Goal: Find specific page/section: Find specific page/section

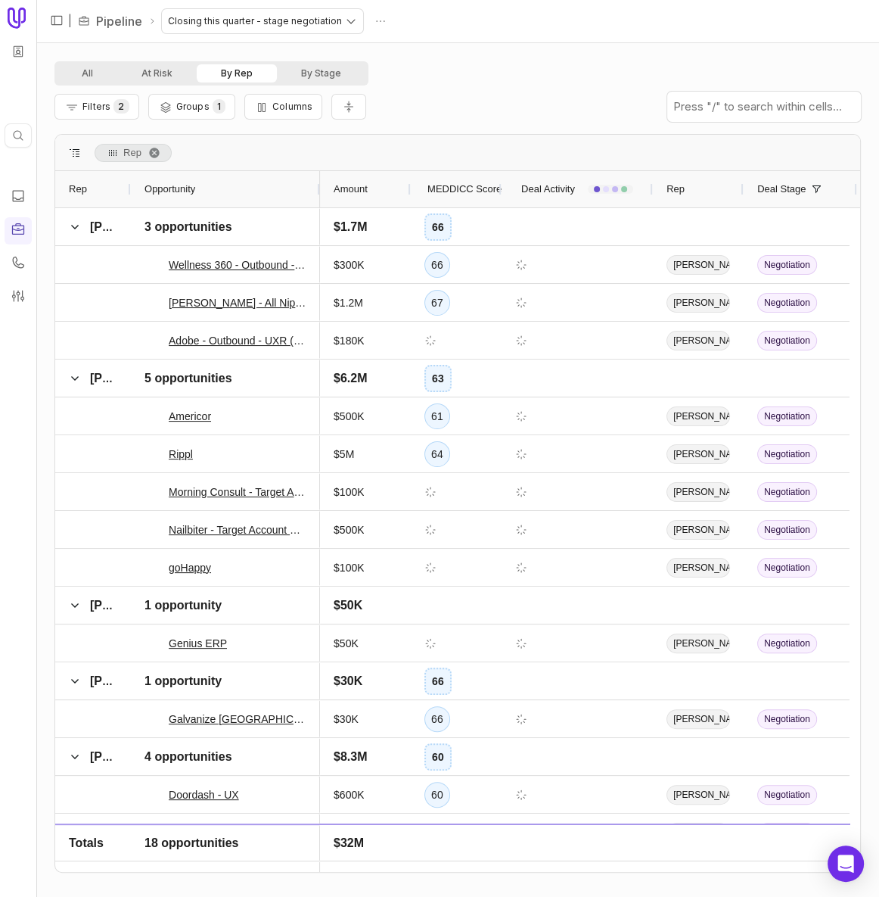
click at [245, 76] on button "By Rep" at bounding box center [237, 73] width 80 height 18
click at [148, 151] on span "Rep. Press ENTER to sort. Press DELETE to remove" at bounding box center [154, 153] width 12 height 12
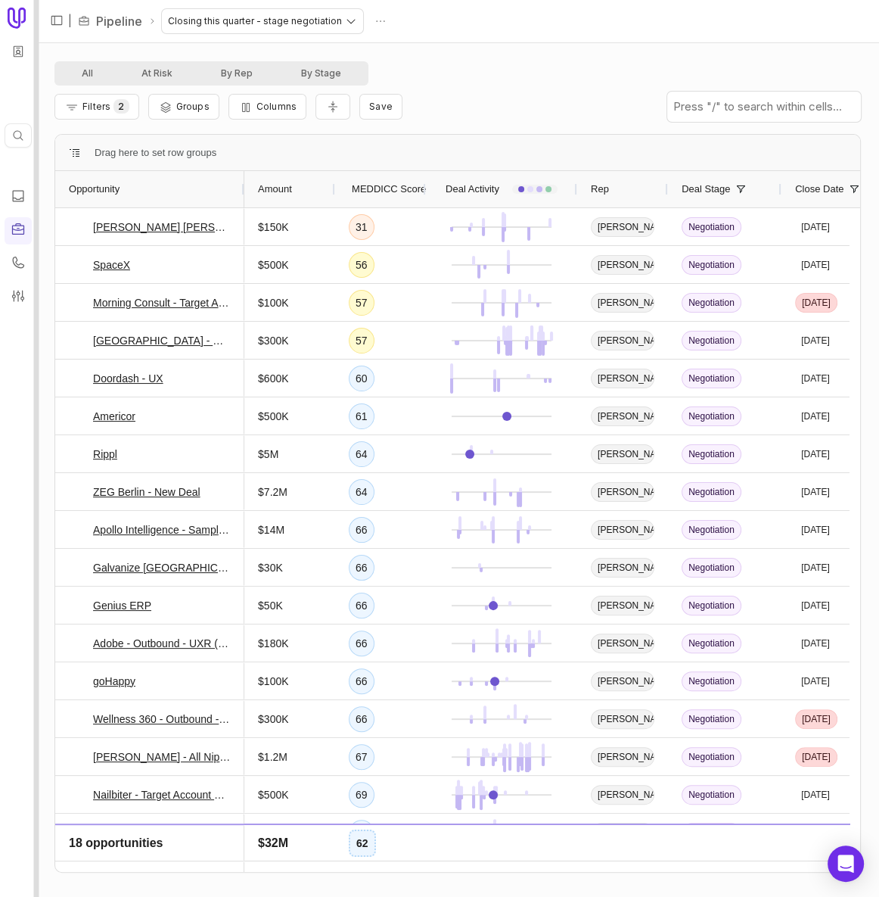
click at [36, 185] on div at bounding box center [36, 448] width 5 height 897
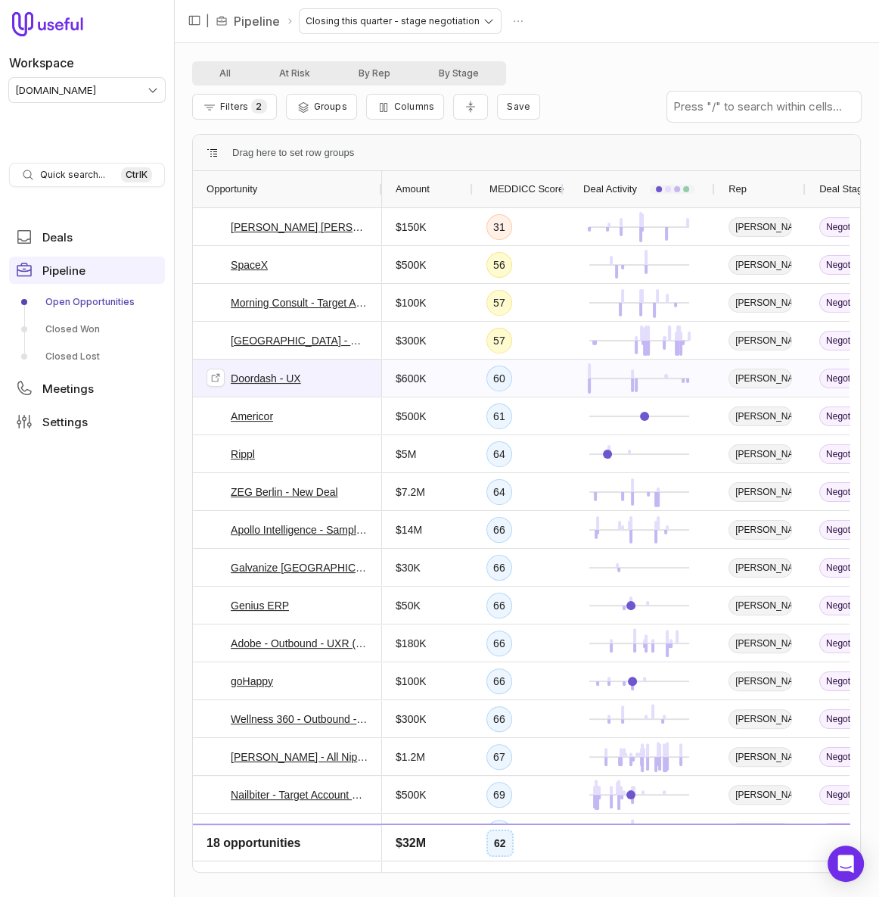
scroll to position [64, 0]
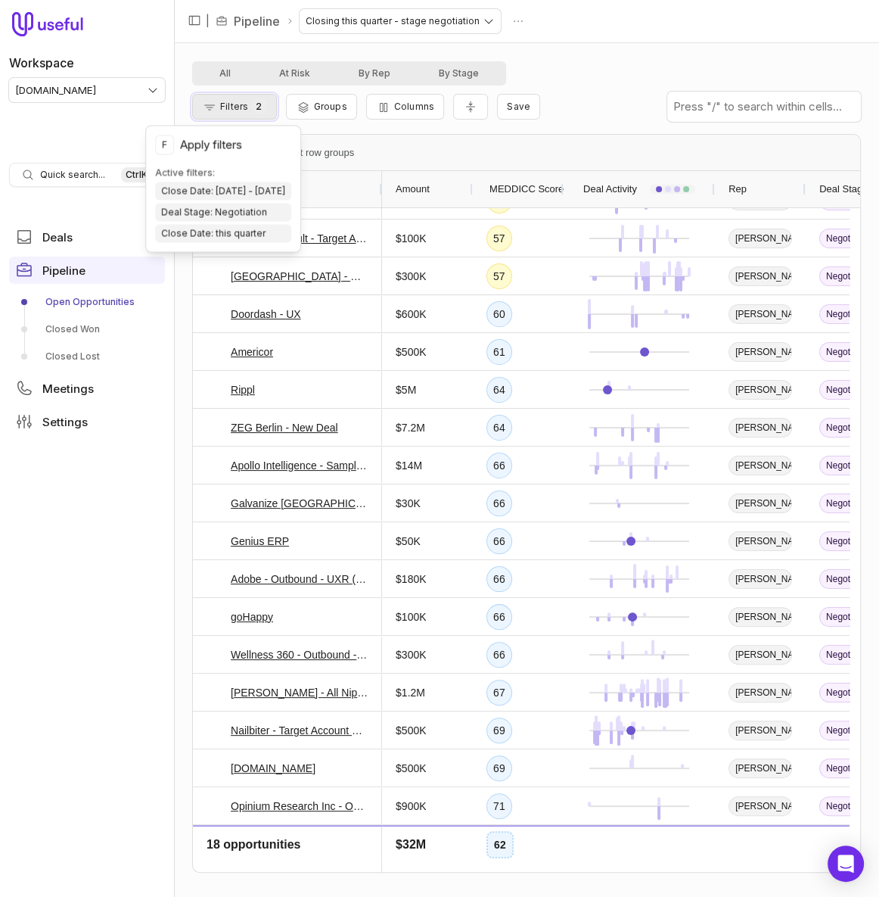
click at [243, 104] on span "Filters" at bounding box center [234, 106] width 28 height 11
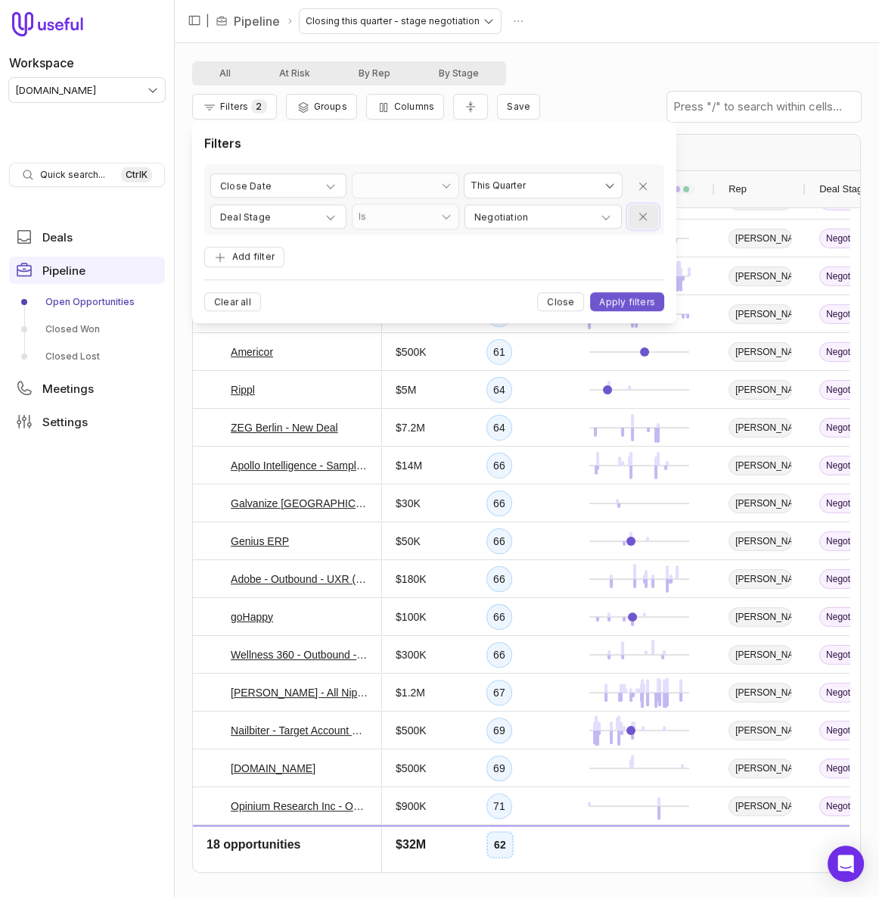
click at [643, 220] on icon "Remove filter" at bounding box center [643, 217] width 12 height 12
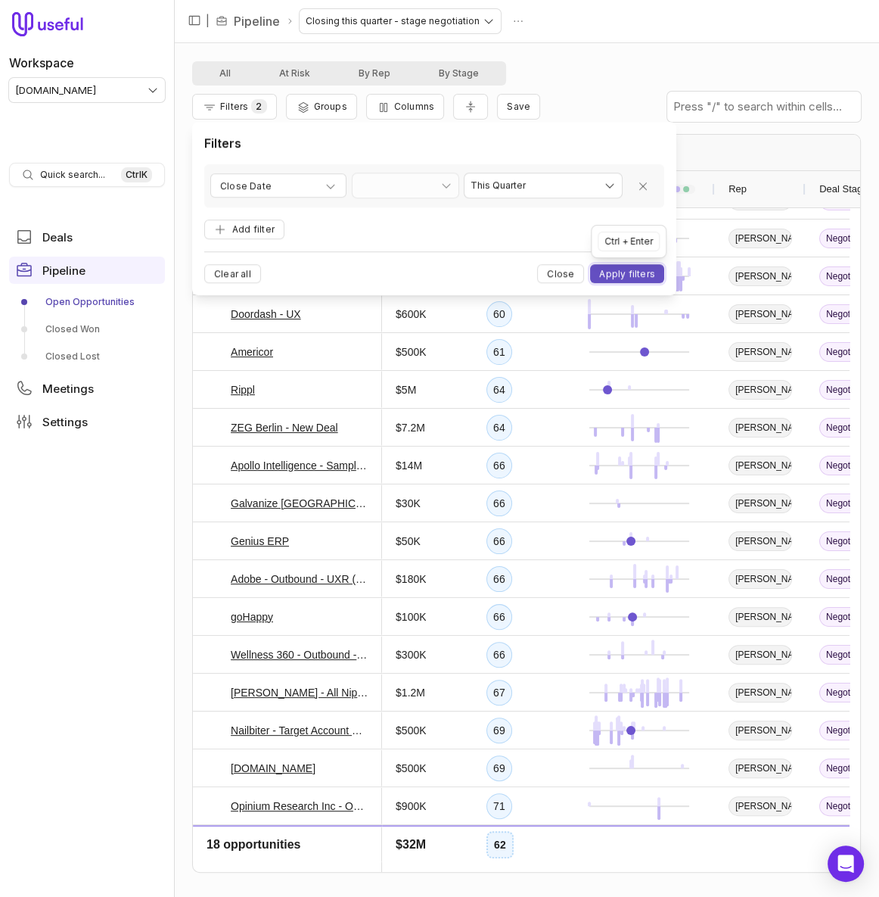
click at [630, 270] on button "Apply filters" at bounding box center [627, 274] width 74 height 19
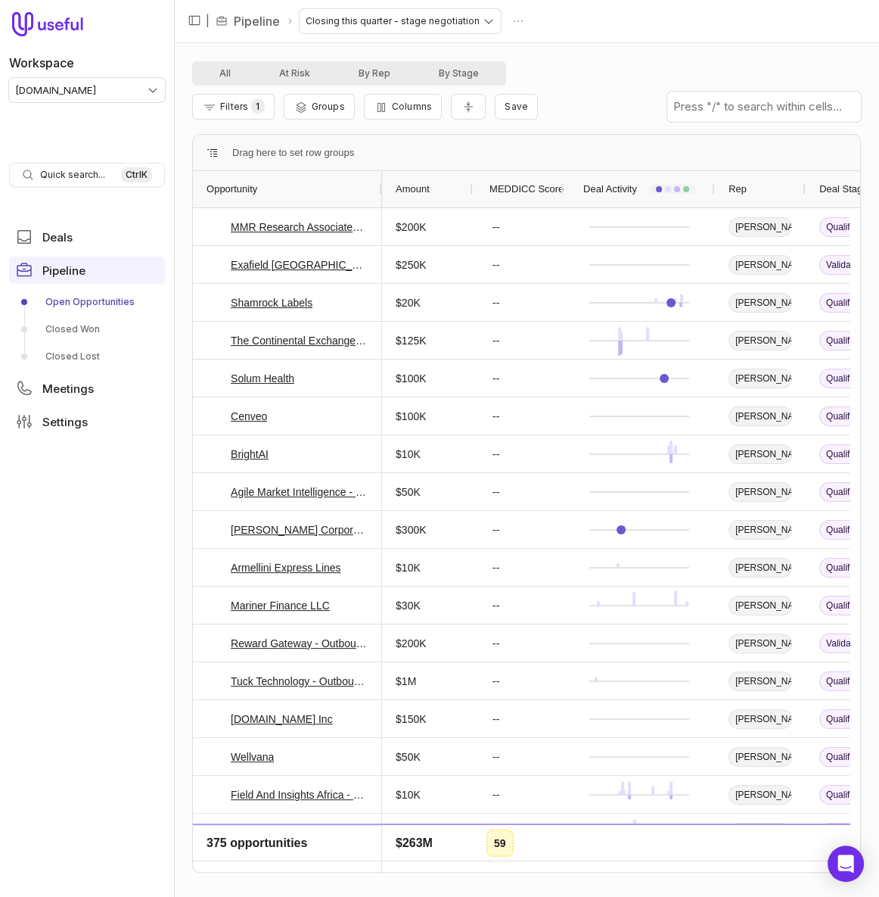
click at [522, 189] on span "MEDDICC Score" at bounding box center [527, 189] width 74 height 18
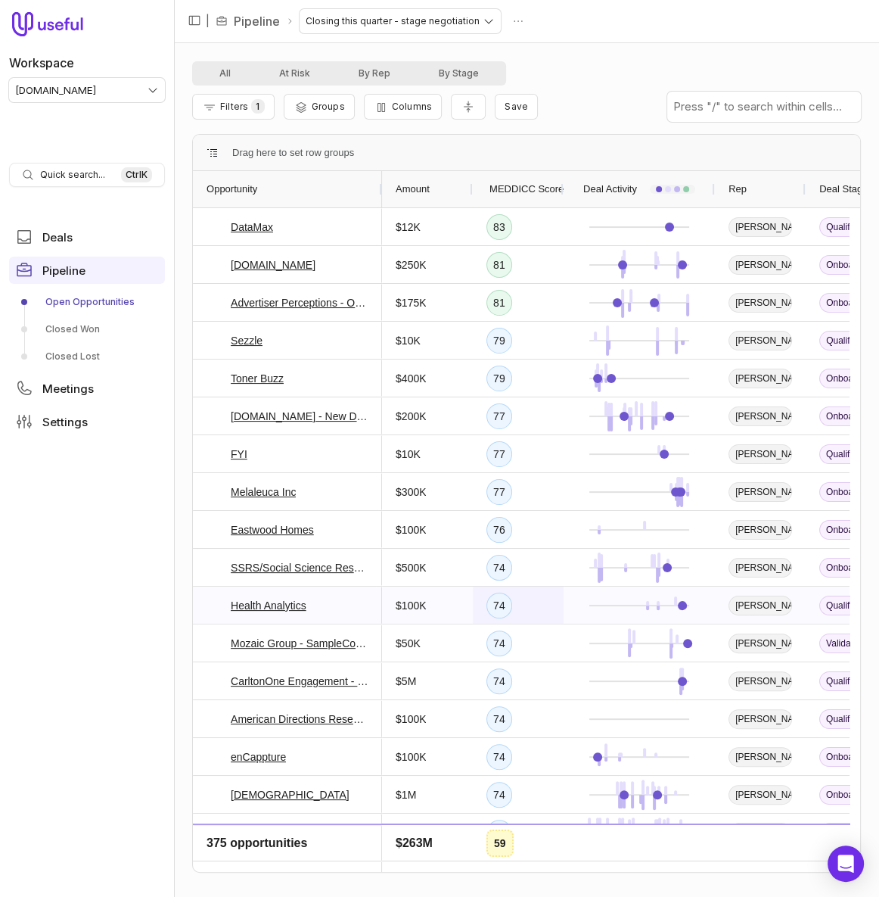
click at [544, 617] on div "74" at bounding box center [518, 605] width 91 height 37
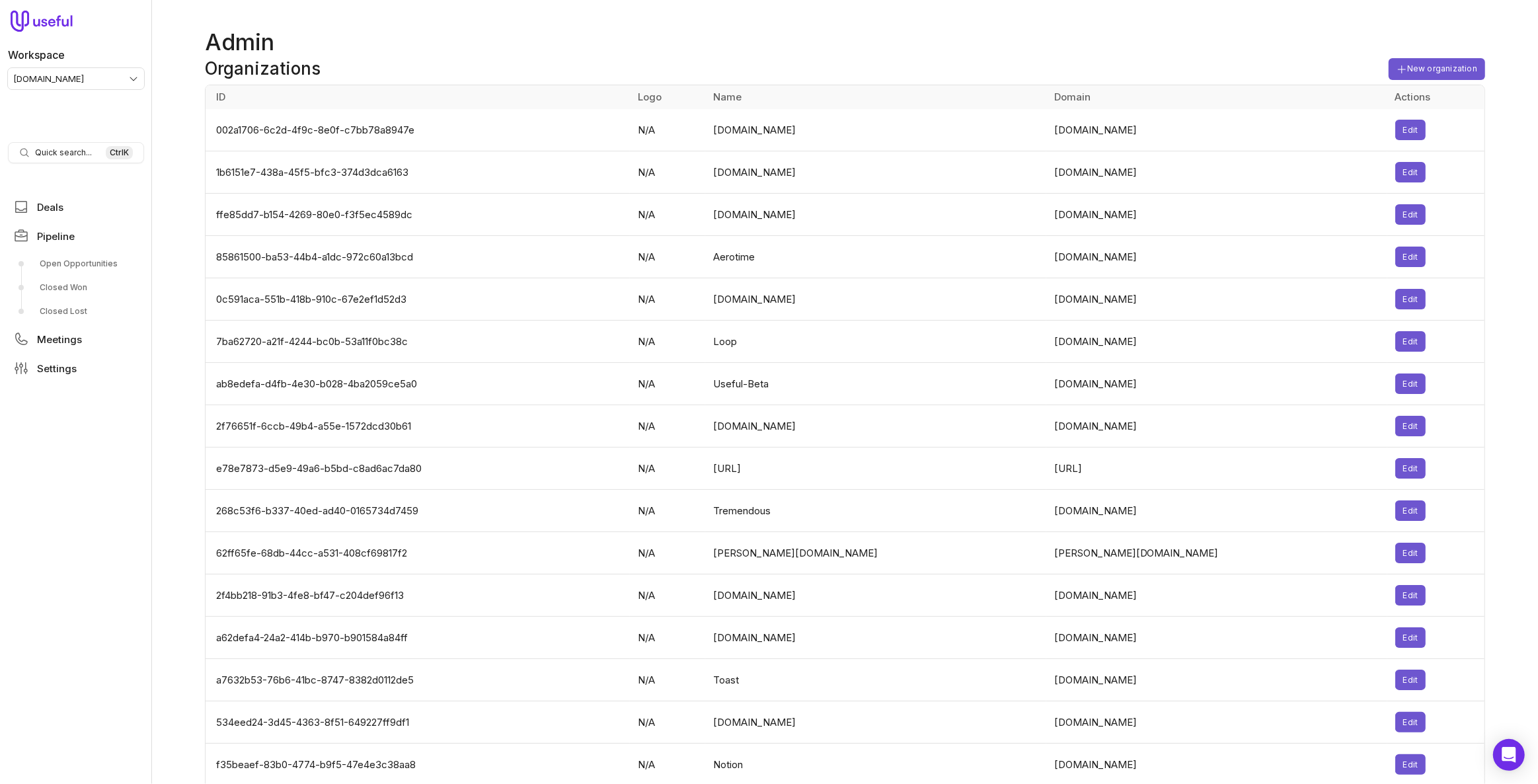
click at [1062, 58] on div "Organizations New organization" at bounding box center [845, 72] width 1280 height 26
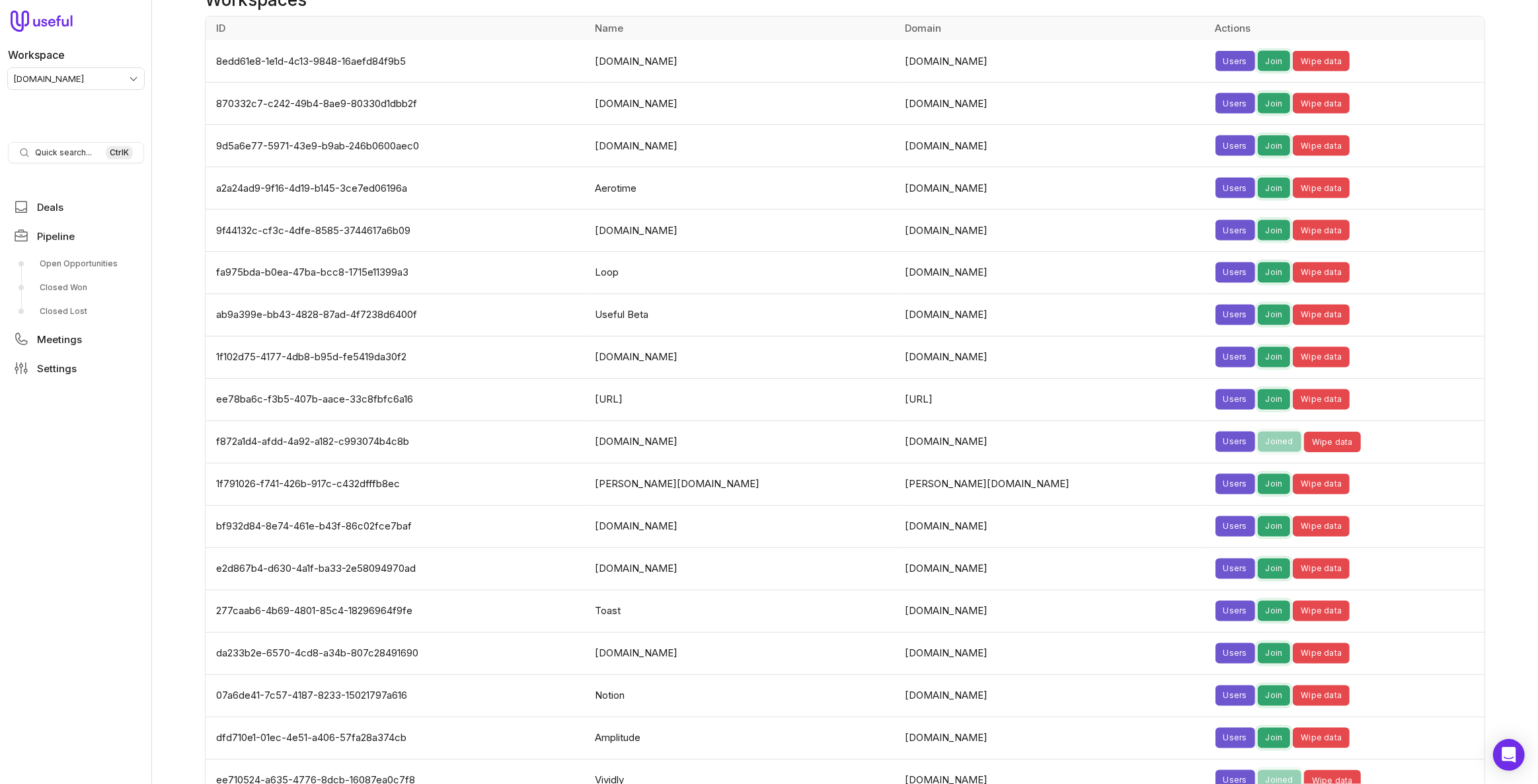
scroll to position [3064, 0]
